Goal: Transaction & Acquisition: Purchase product/service

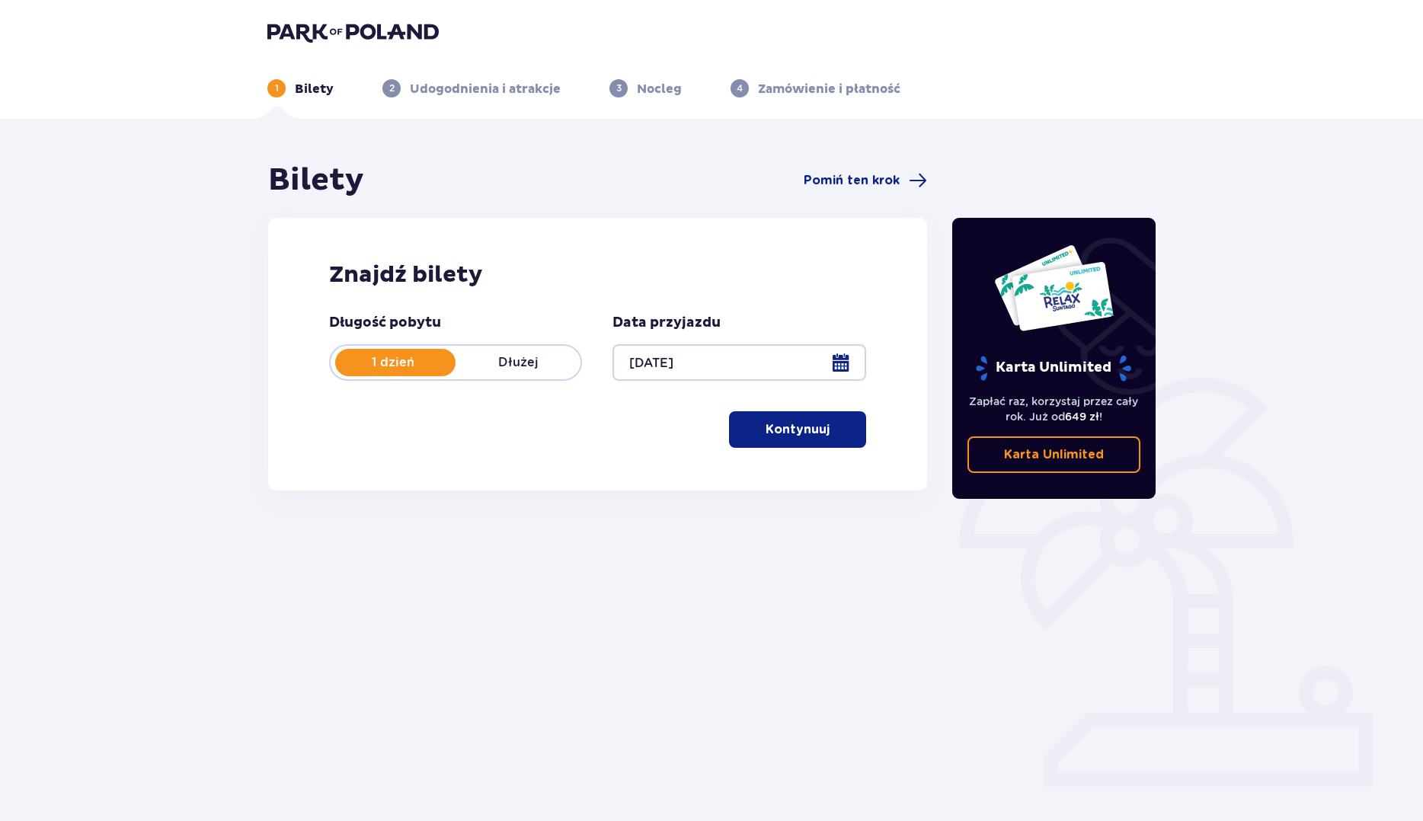
click at [805, 443] on button "Kontynuuj" at bounding box center [797, 429] width 137 height 37
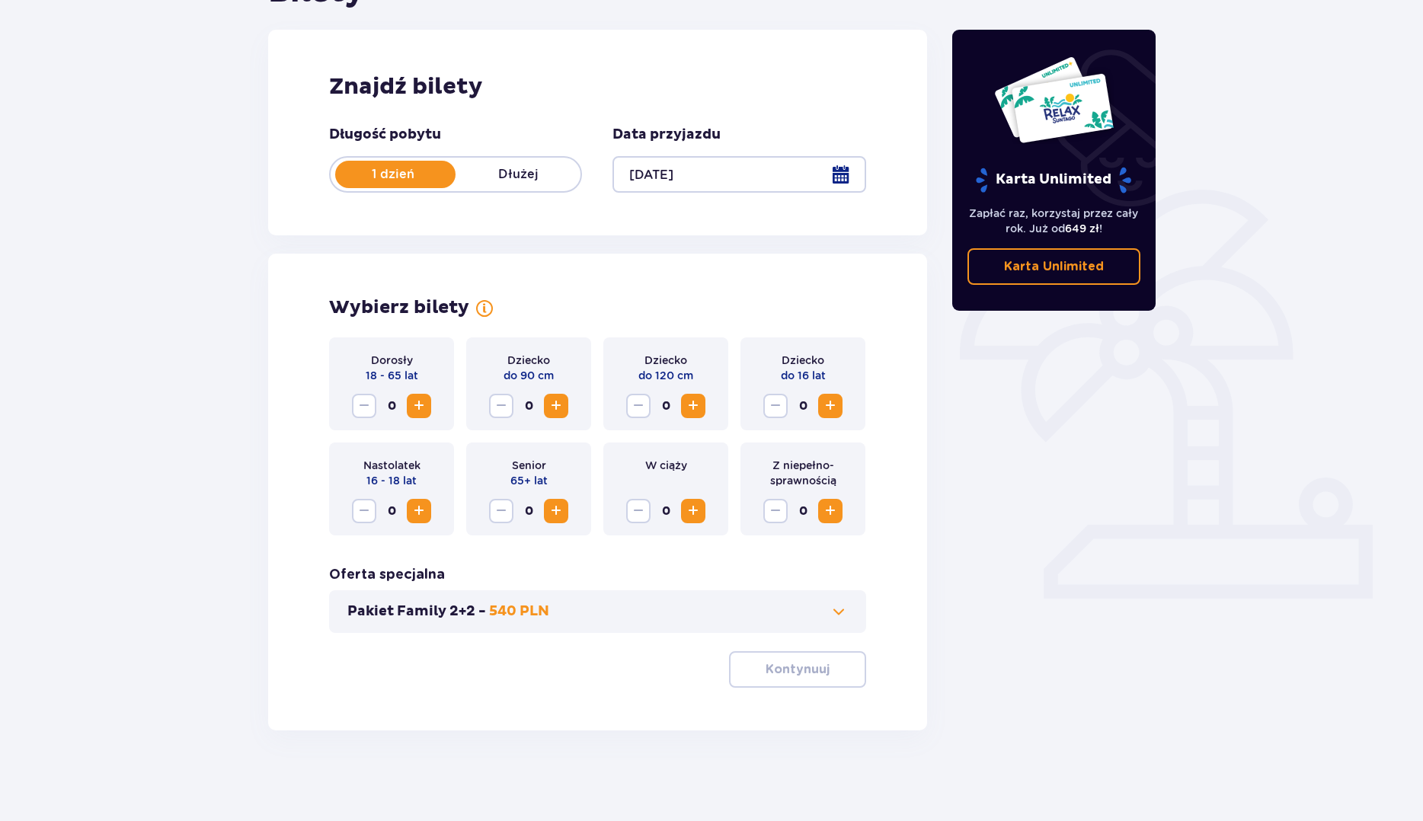
scroll to position [189, 0]
click at [413, 408] on span "Increase" at bounding box center [419, 405] width 18 height 18
click at [780, 670] on p "Kontynuuj" at bounding box center [798, 669] width 64 height 17
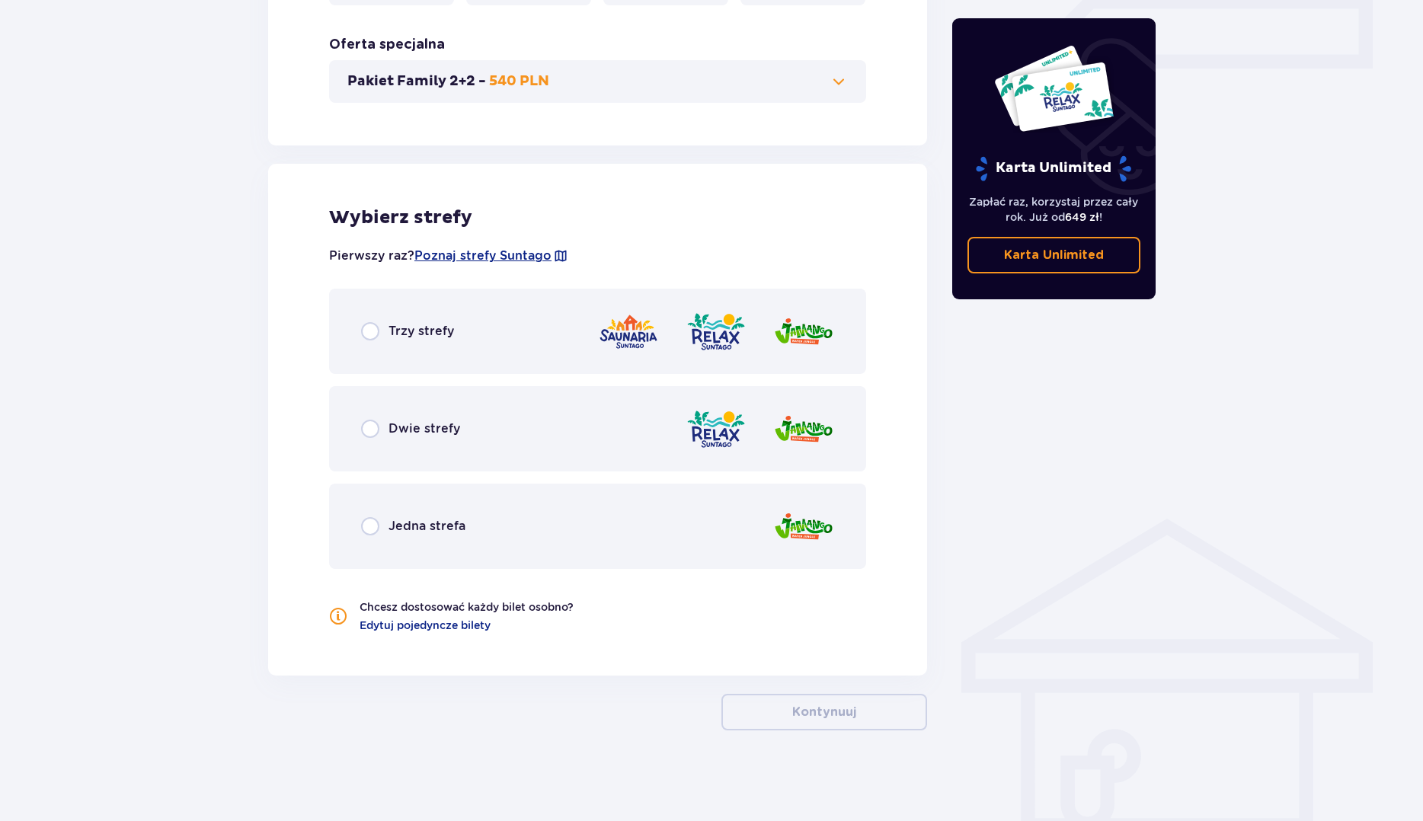
scroll to position [719, 0]
click at [485, 343] on div "Trzy strefy" at bounding box center [597, 330] width 537 height 85
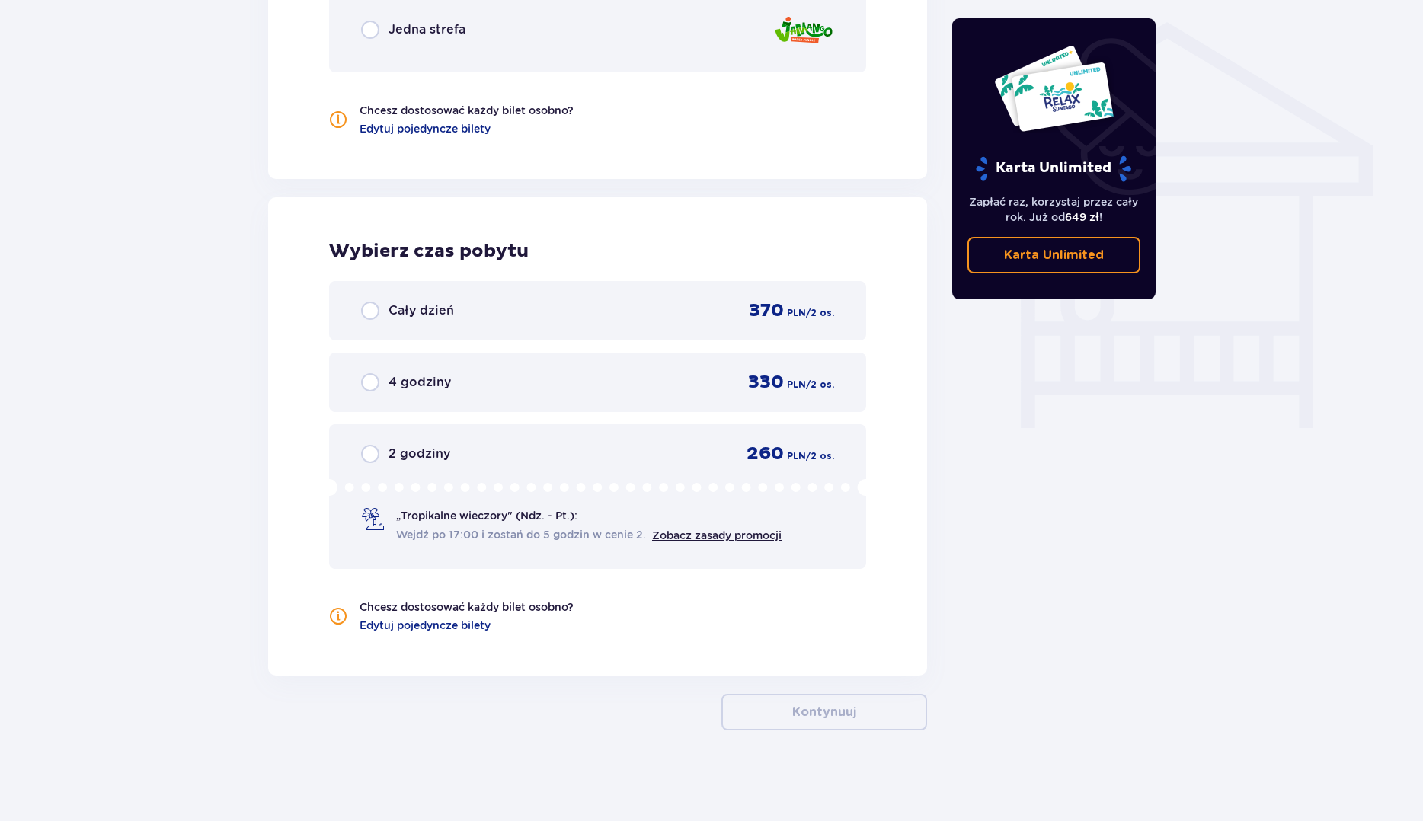
scroll to position [1216, 0]
click at [587, 315] on div "Cały dzień 370 PLN / 2 os." at bounding box center [597, 310] width 473 height 23
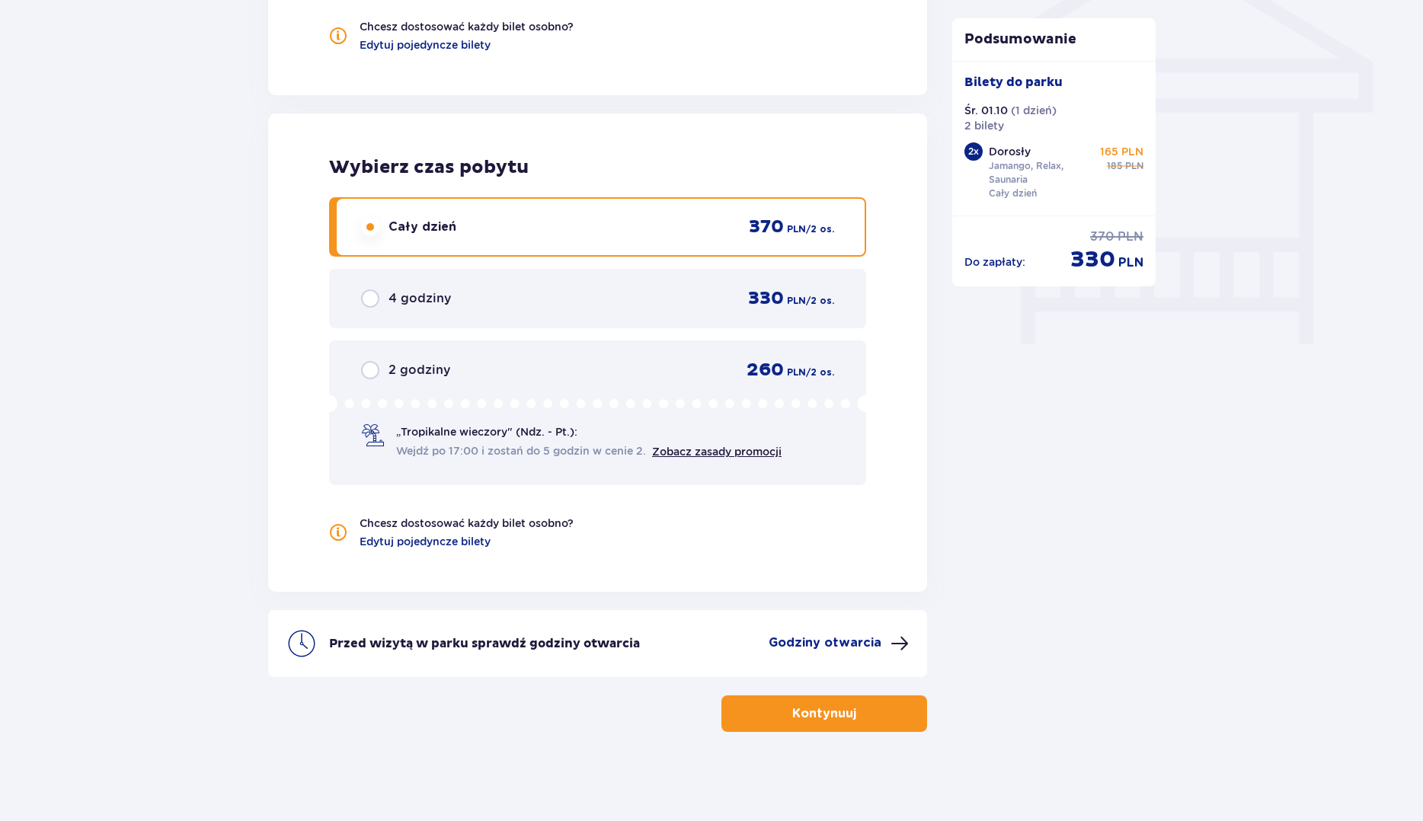
scroll to position [1301, 0]
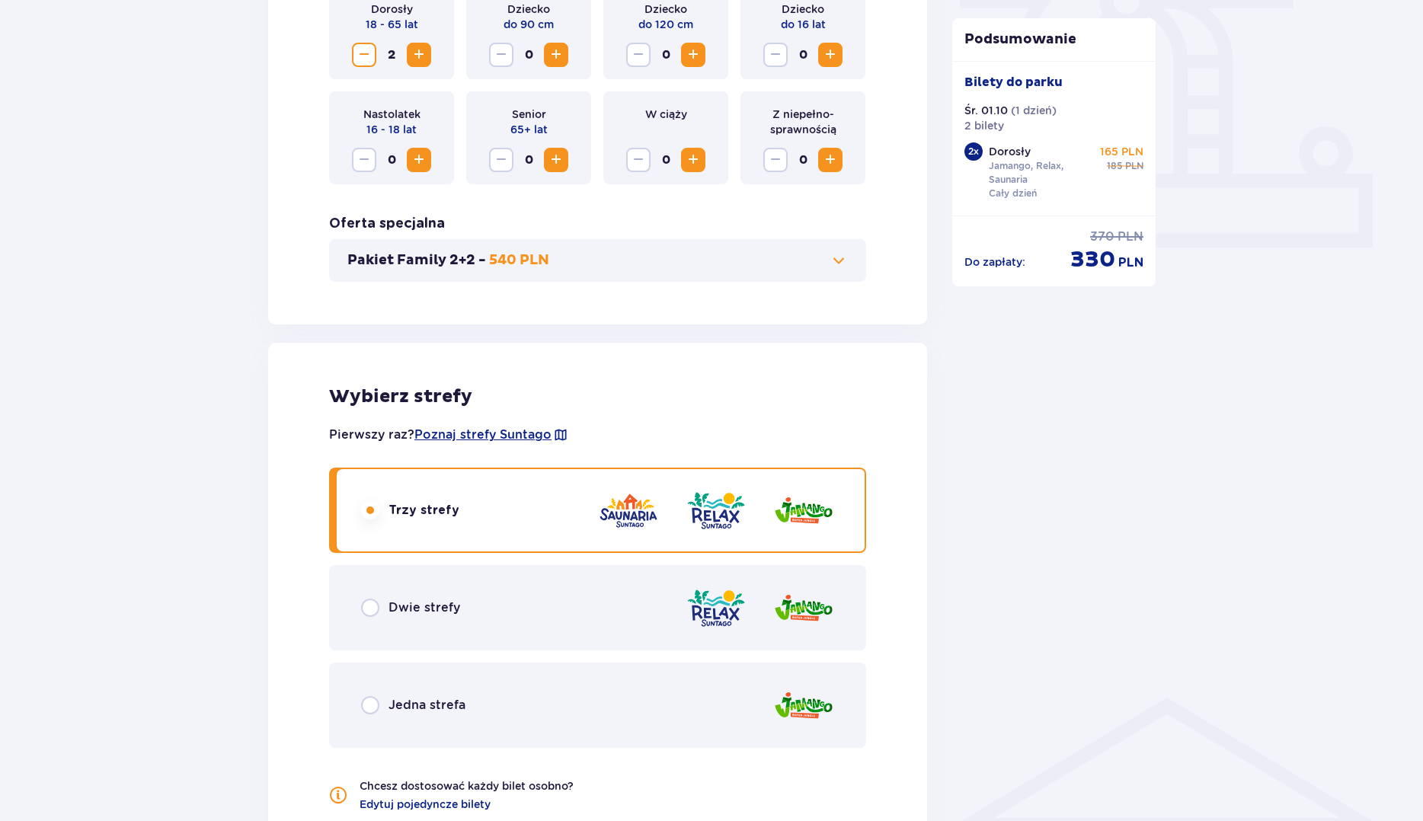
click at [652, 611] on div "Dwie strefy" at bounding box center [597, 607] width 537 height 85
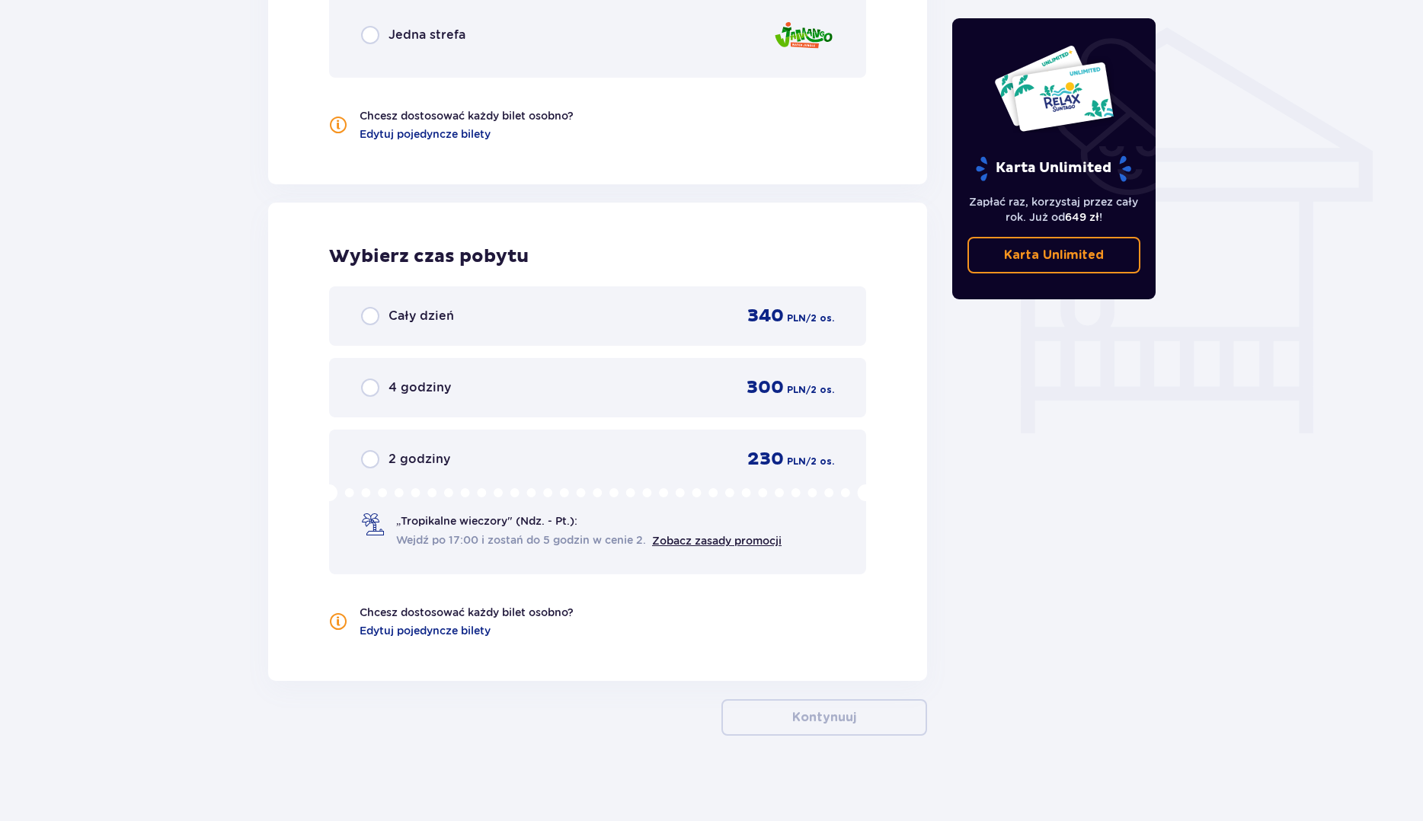
scroll to position [1216, 0]
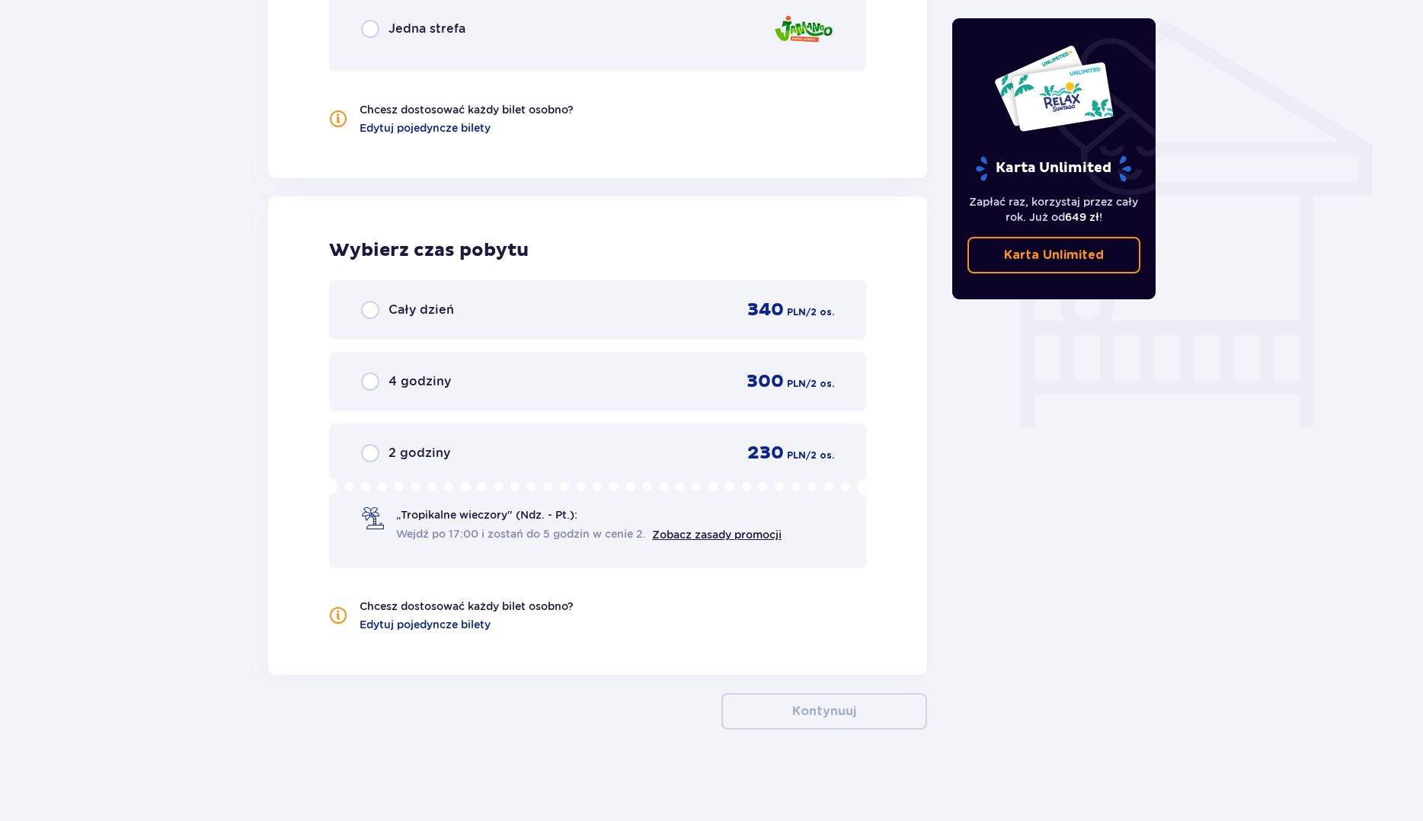
click at [573, 309] on div "Cały dzień 340 PLN / 2 os." at bounding box center [597, 310] width 473 height 23
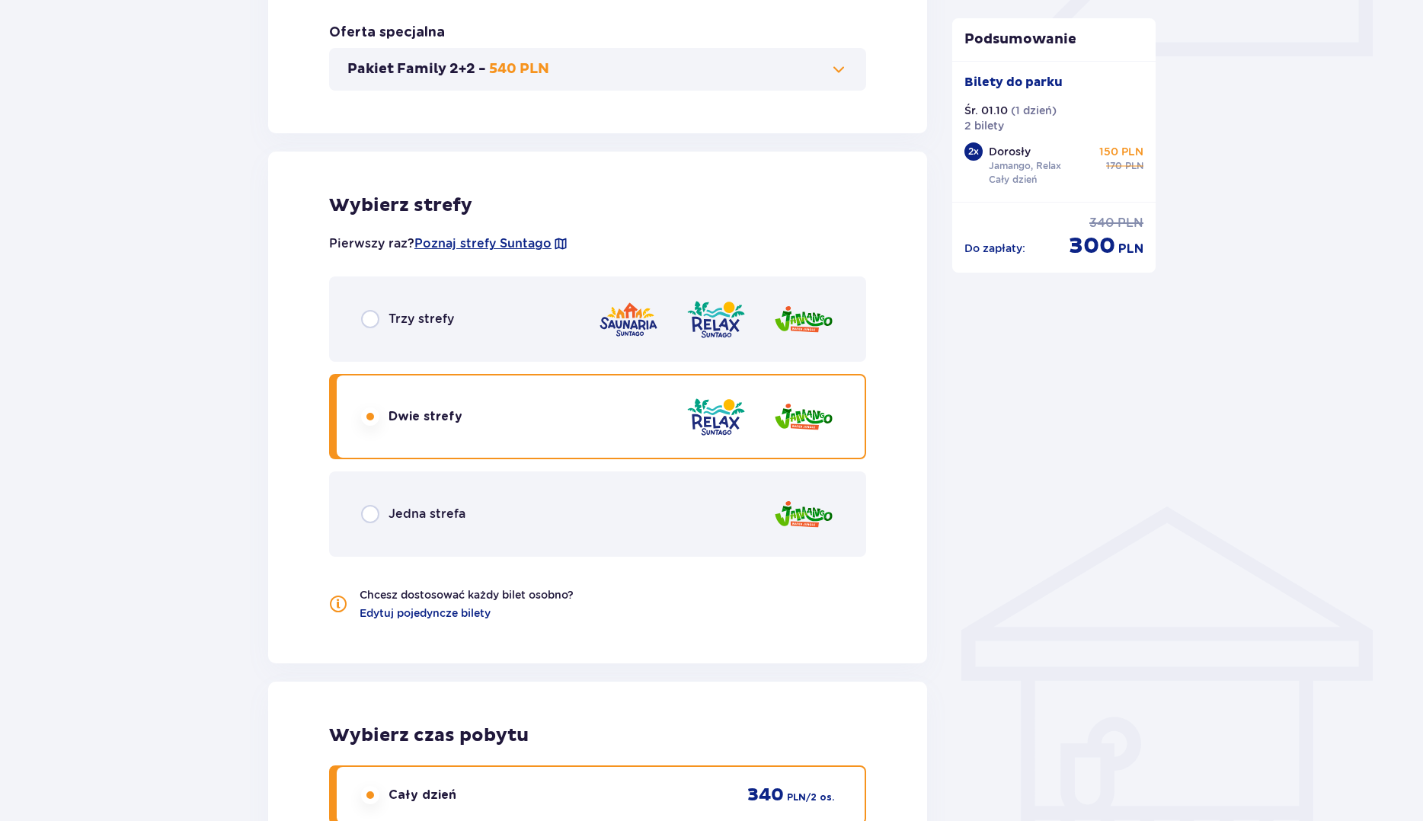
scroll to position [728, 0]
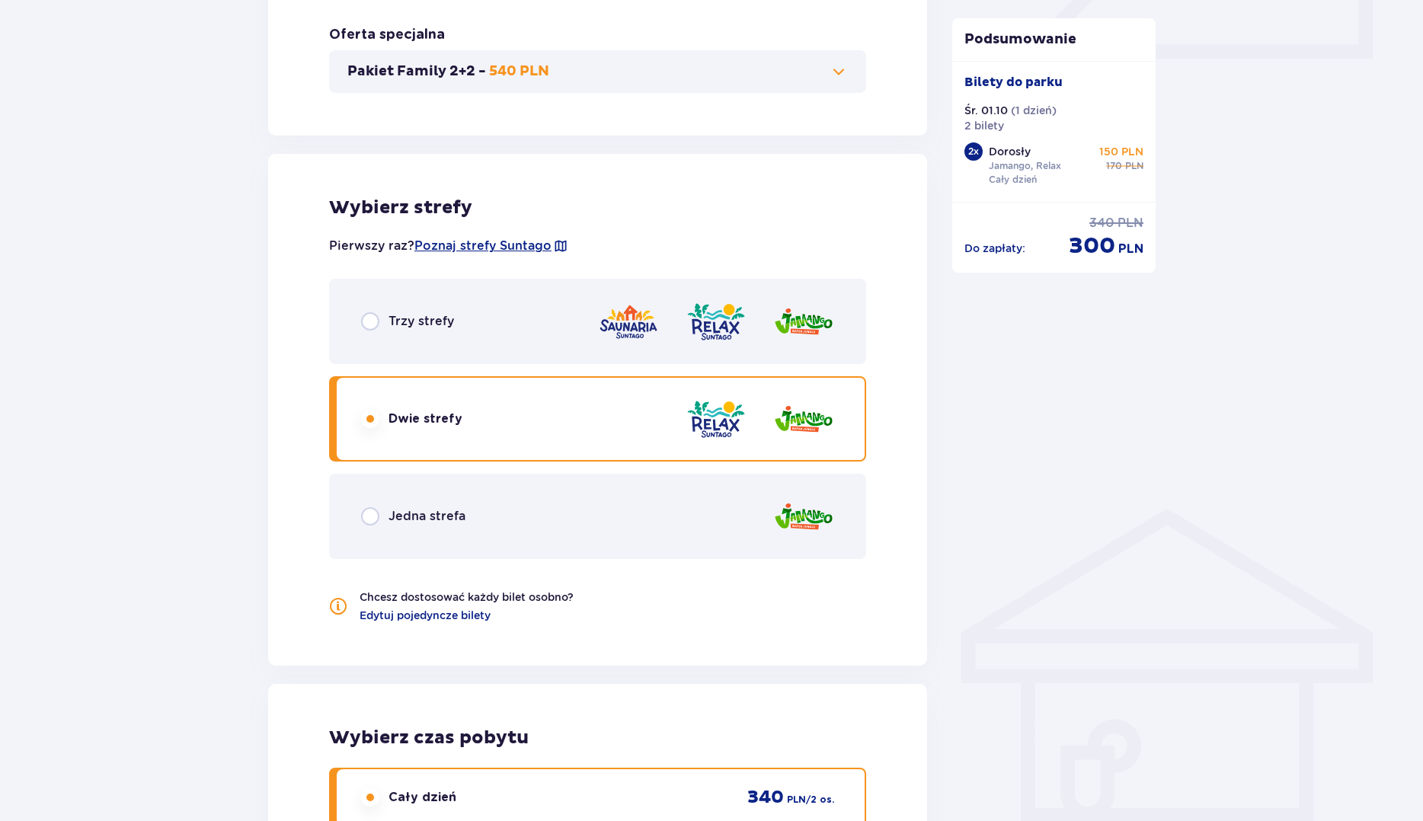
click at [520, 531] on div "Jedna strefa" at bounding box center [597, 516] width 537 height 85
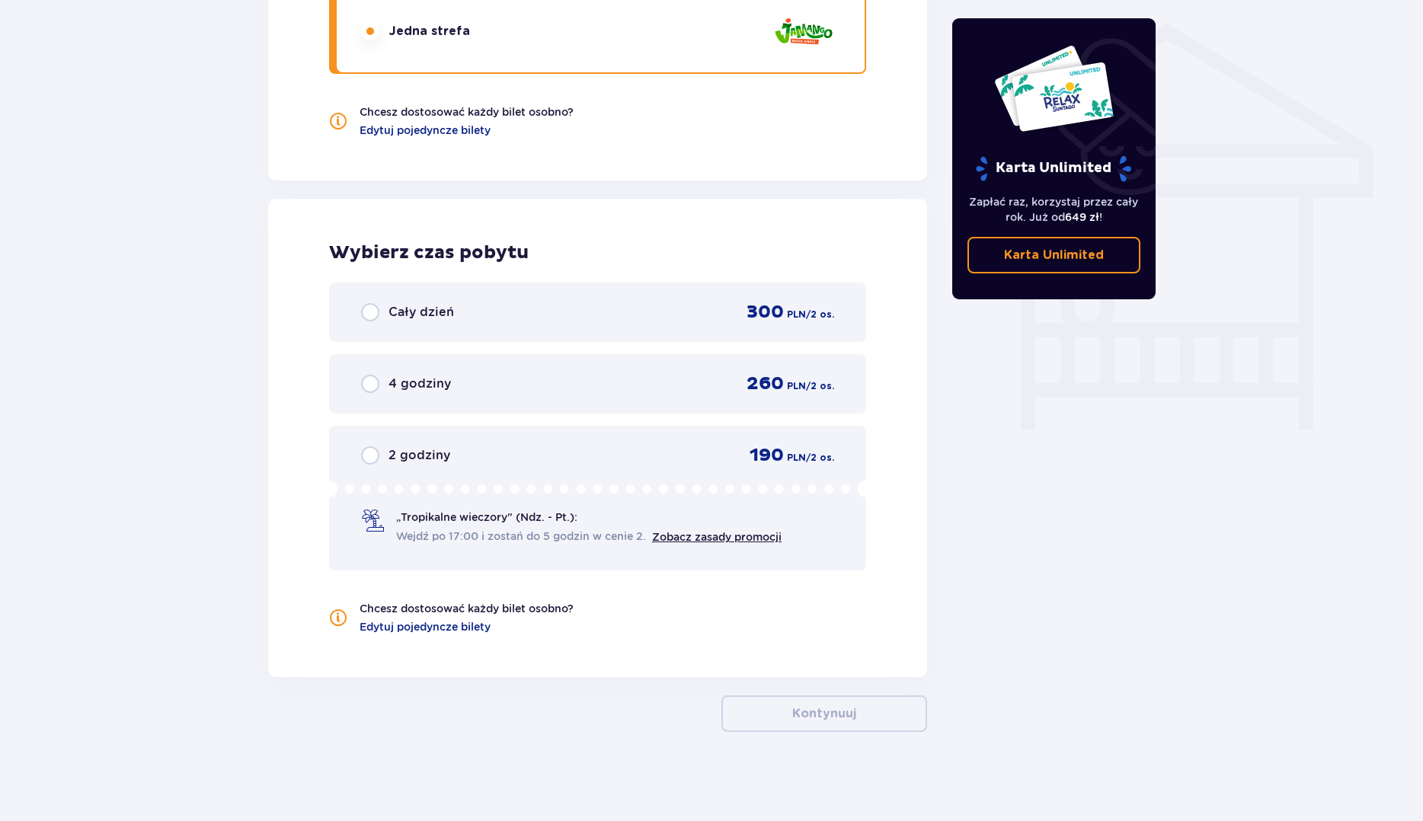
scroll to position [1216, 0]
click at [560, 318] on div "Cały dzień 300 PLN / 2 os." at bounding box center [597, 310] width 473 height 23
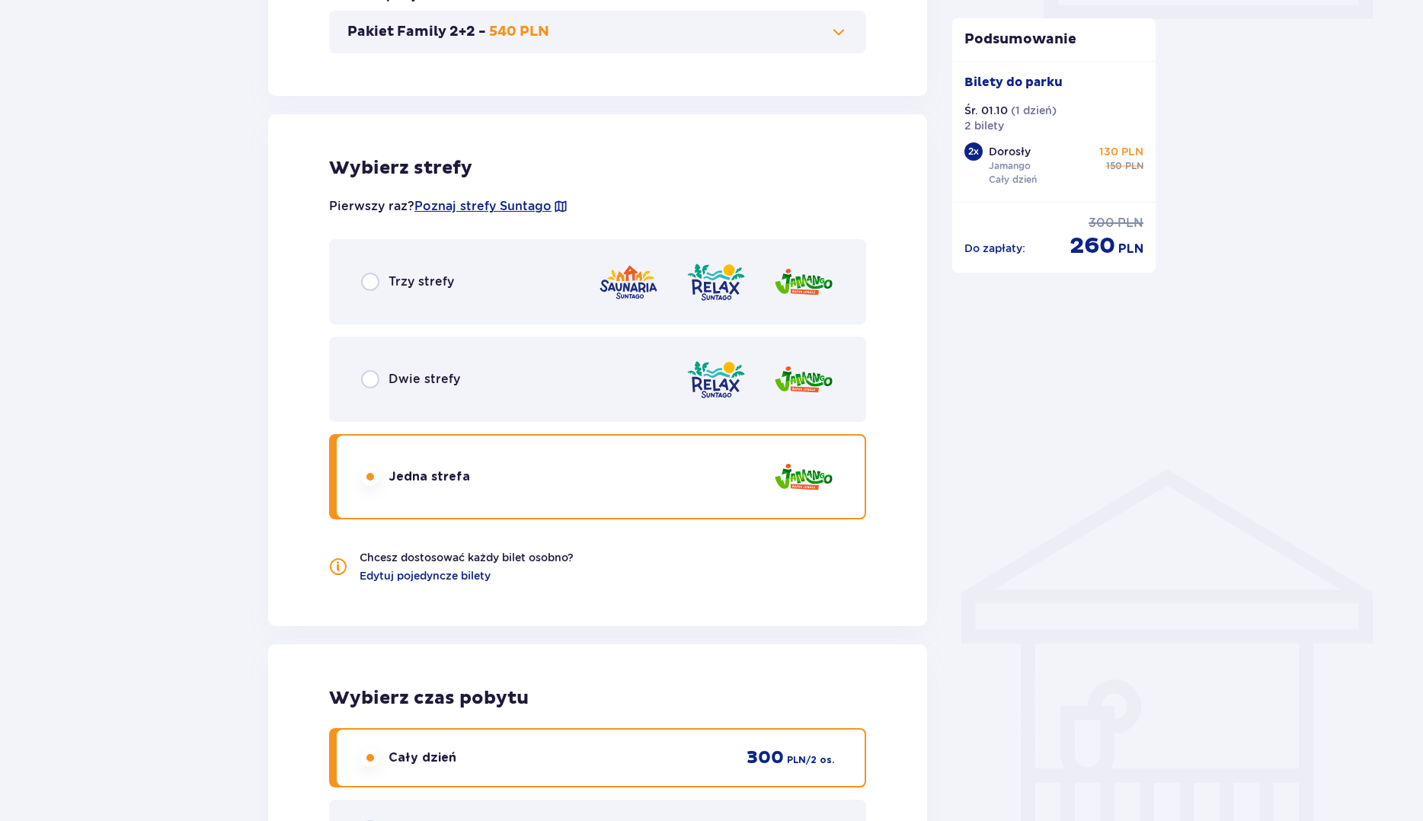
scroll to position [692, 0]
